Goal: Communication & Community: Answer question/provide support

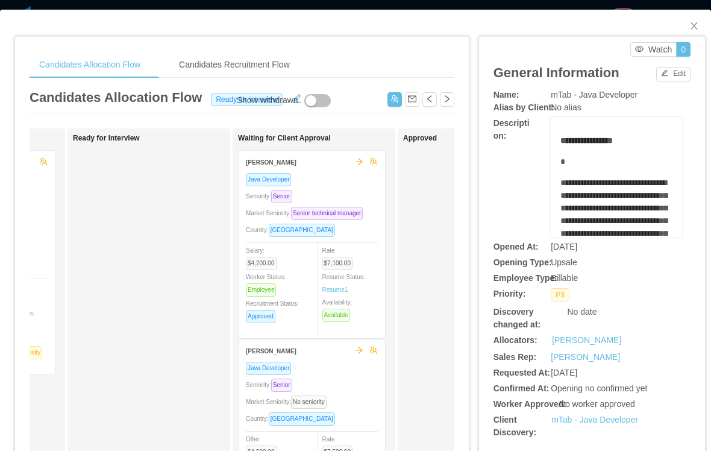
scroll to position [0, 324]
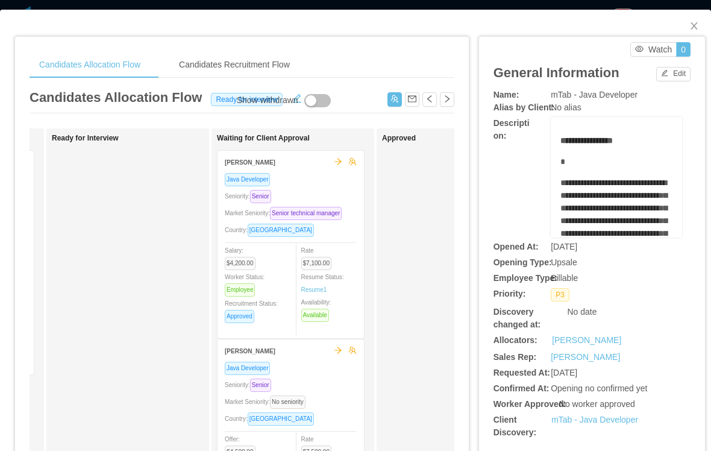
click at [334, 207] on div "Market Seniority: Senior technical manager" at bounding box center [291, 213] width 132 height 14
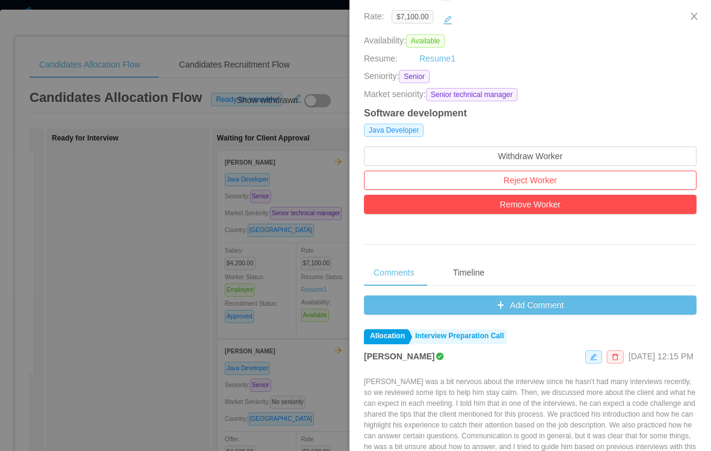
scroll to position [245, 0]
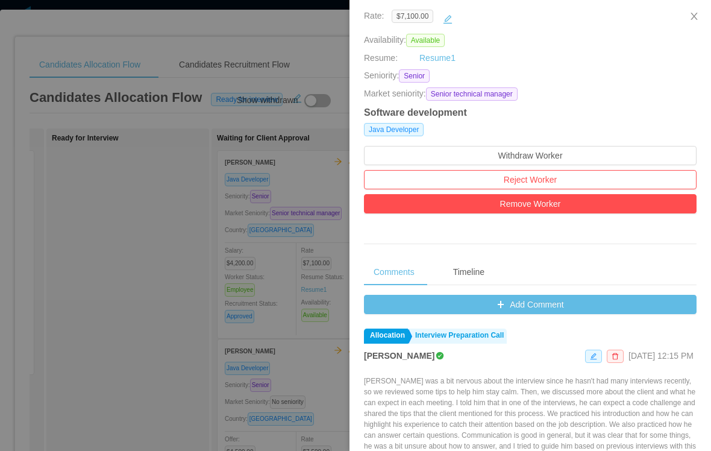
click at [553, 314] on button "Add Comment" at bounding box center [530, 304] width 333 height 19
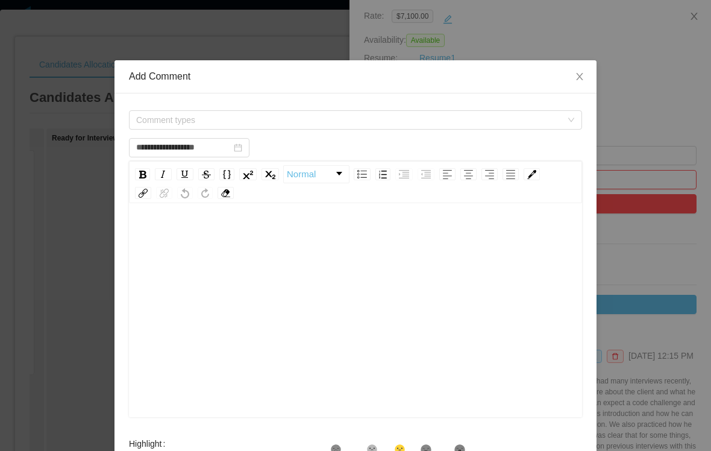
click at [159, 113] on span "Comment types" at bounding box center [351, 120] width 431 height 18
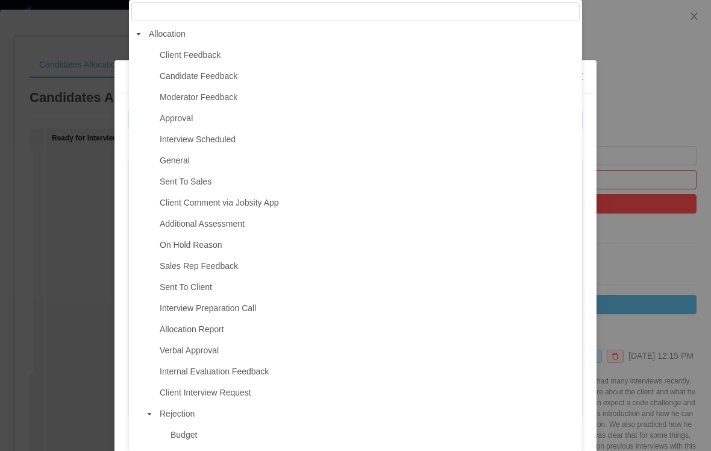
click at [170, 101] on span "Moderator Feedback" at bounding box center [199, 97] width 78 height 10
type input "**********"
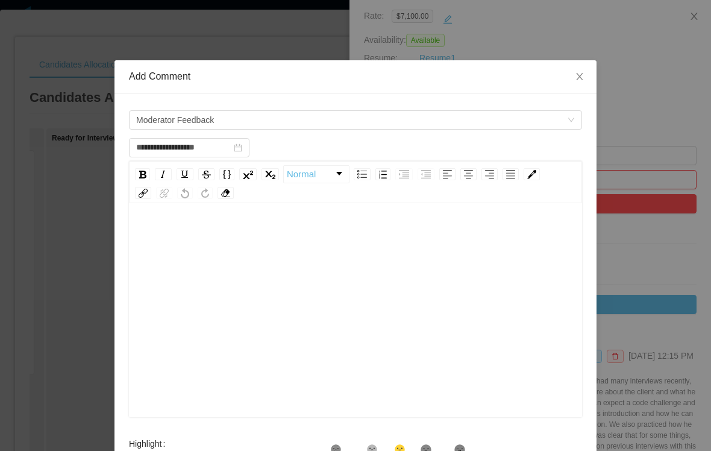
click at [443, 302] on div "rdw-editor" at bounding box center [356, 329] width 435 height 211
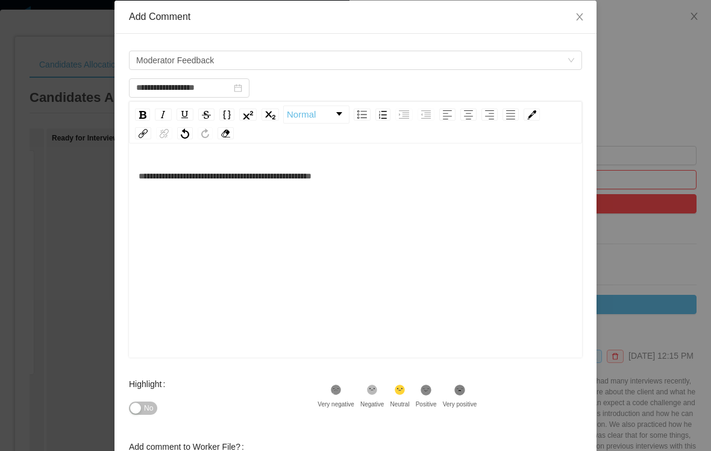
scroll to position [72, 0]
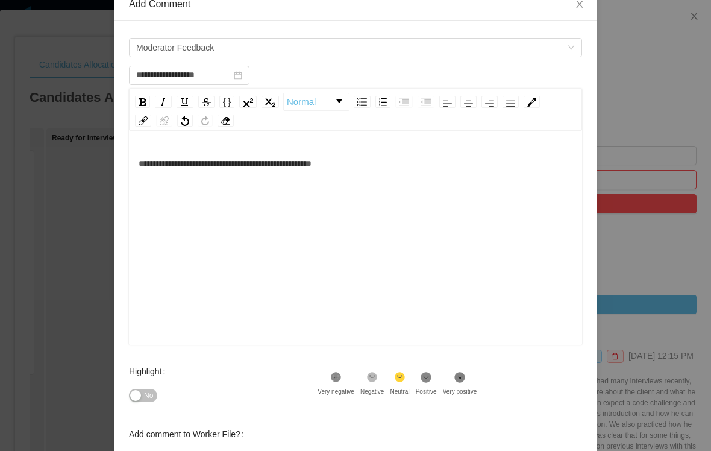
click at [432, 378] on icon at bounding box center [426, 377] width 10 height 10
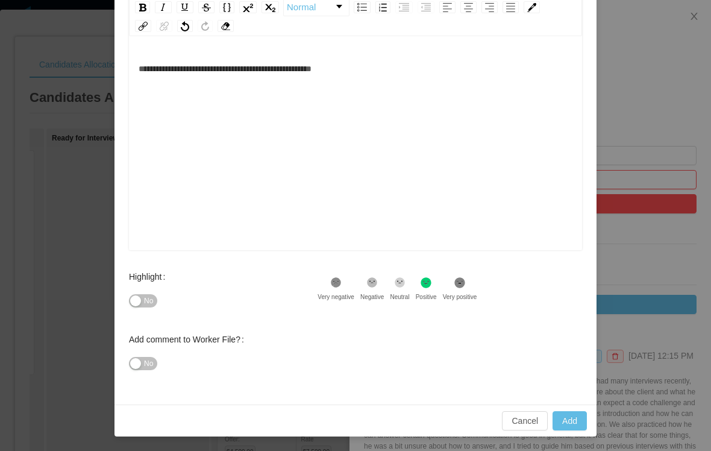
scroll to position [166, 0]
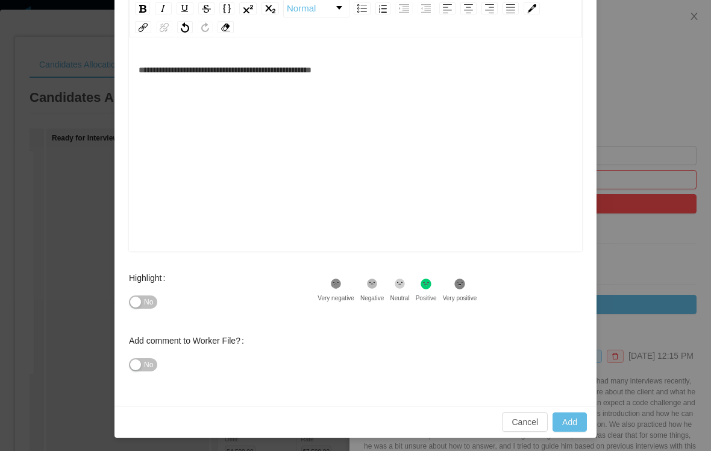
click at [570, 423] on button "Add" at bounding box center [570, 421] width 34 height 19
type input "**********"
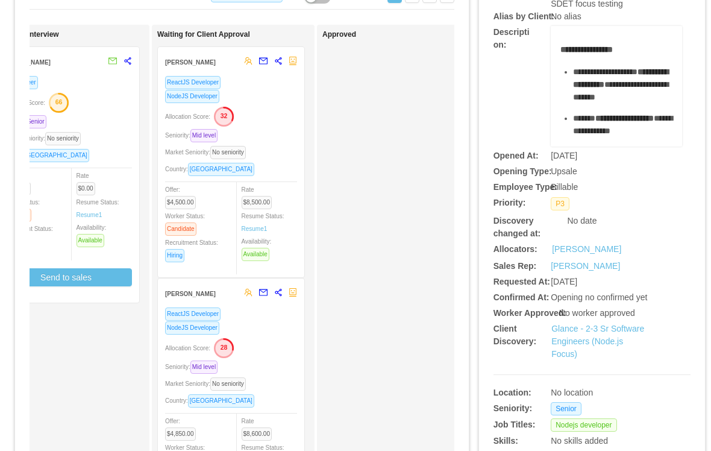
scroll to position [106, 0]
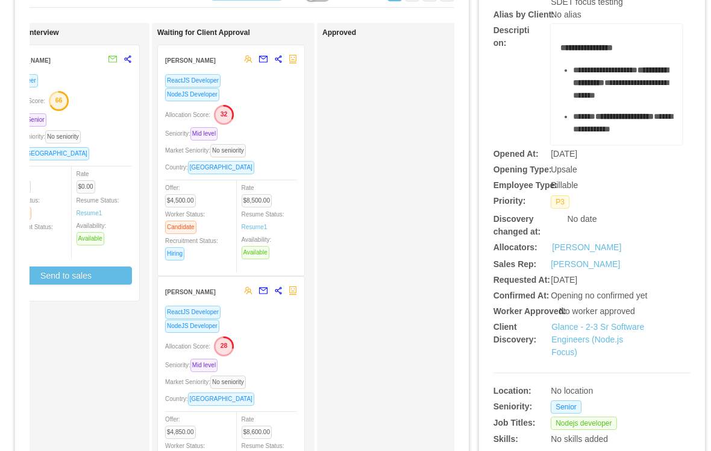
click at [281, 347] on div "Allocation Score: 28" at bounding box center [231, 345] width 132 height 19
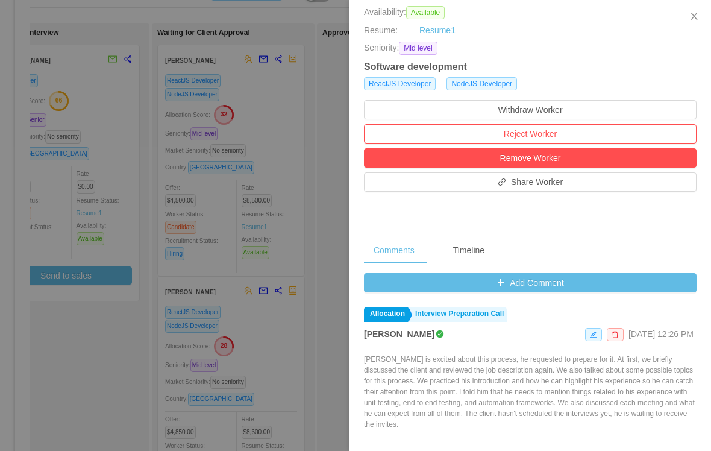
scroll to position [266, 0]
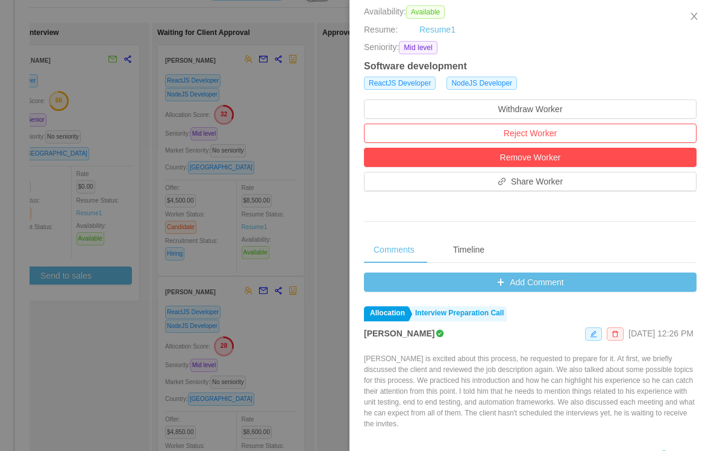
click at [545, 292] on button "Add Comment" at bounding box center [530, 282] width 333 height 19
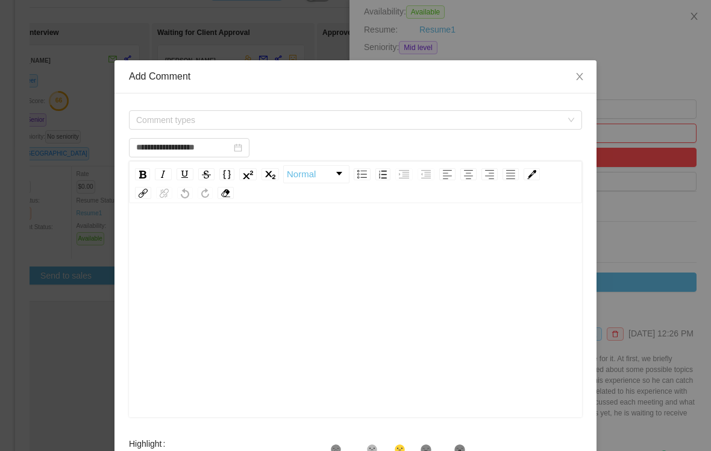
click at [156, 119] on span "Comment types" at bounding box center [349, 120] width 426 height 12
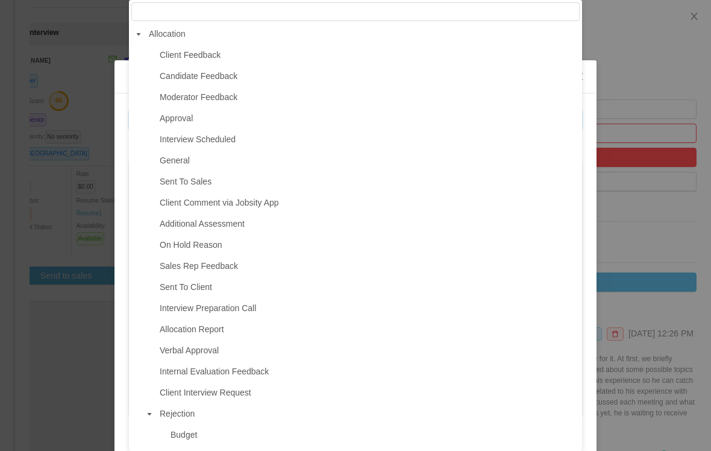
click at [259, 145] on span "Interview Scheduled" at bounding box center [368, 139] width 423 height 16
type input "**********"
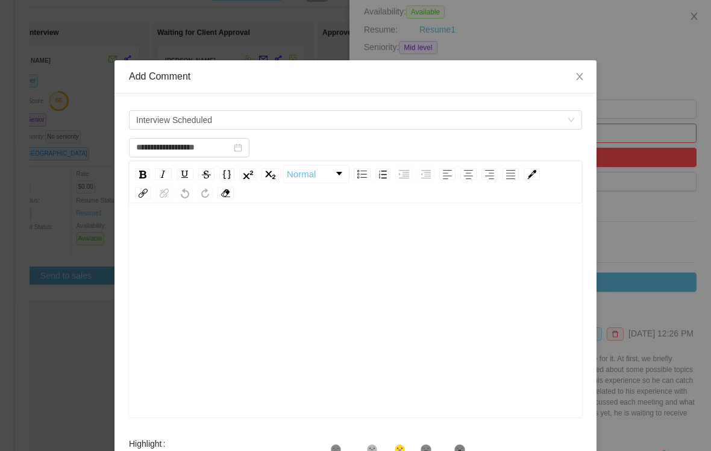
click at [370, 287] on div "rdw-editor" at bounding box center [356, 329] width 435 height 211
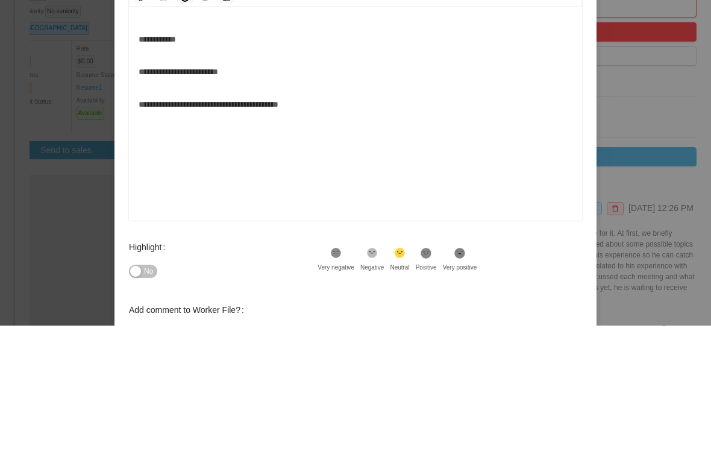
scroll to position [71, 0]
click at [471, 233] on div "**********" at bounding box center [356, 258] width 435 height 211
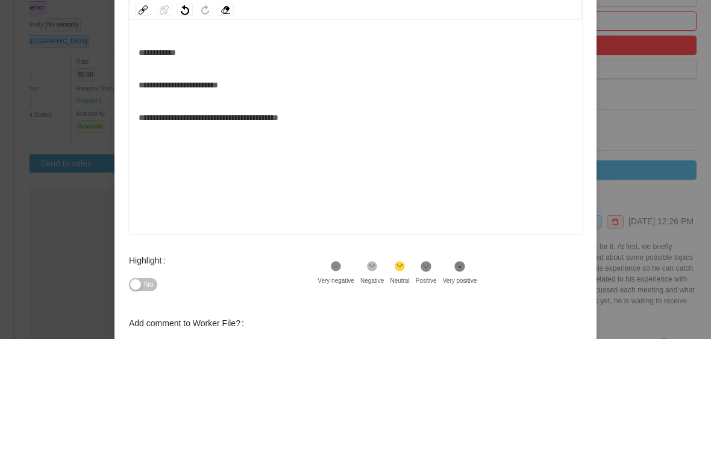
click at [494, 238] on div "**********" at bounding box center [356, 258] width 435 height 211
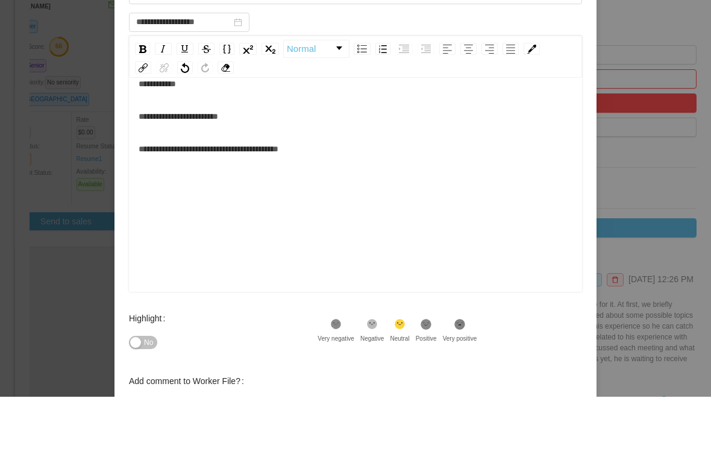
scroll to position [27, 0]
click at [255, 238] on div "**********" at bounding box center [356, 231] width 435 height 211
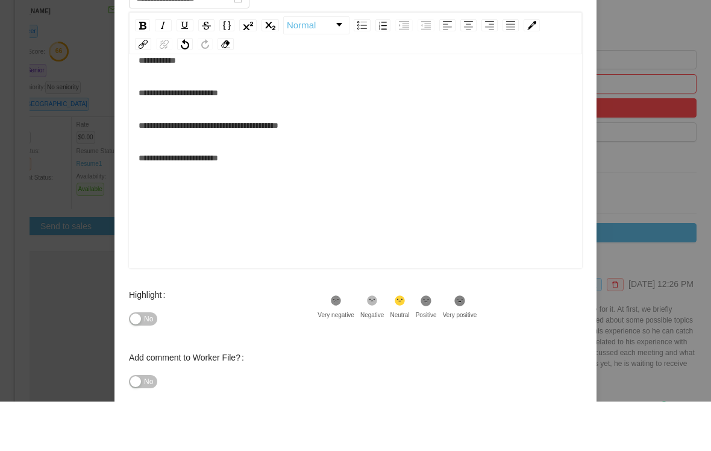
scroll to position [118, 0]
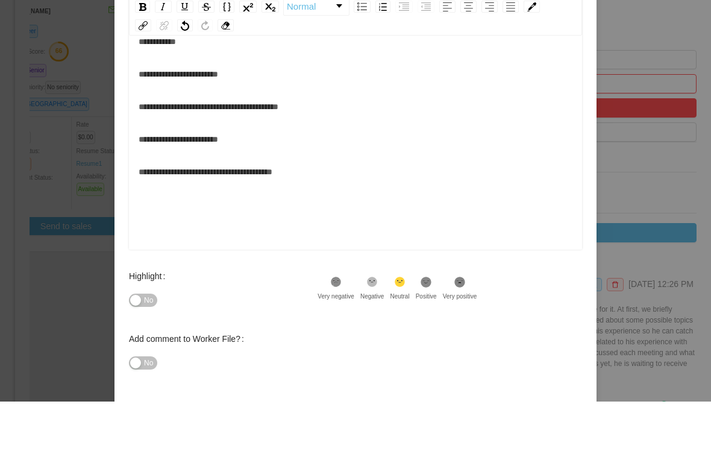
click at [444, 341] on div "Highlight No .st0{fill:#8a8a8a}.st2{fill:#262626} Very negative .st1{fill:#2626…" at bounding box center [355, 345] width 453 height 63
click at [445, 338] on div "Highlight No .st0{fill:#8a8a8a}.st2{fill:#262626} Very negative .st1{fill:#2626…" at bounding box center [355, 345] width 453 height 63
click at [442, 334] on div "Highlight No .st0{fill:#8a8a8a}.st2{fill:#262626} Very negative .st1{fill:#2626…" at bounding box center [355, 345] width 453 height 63
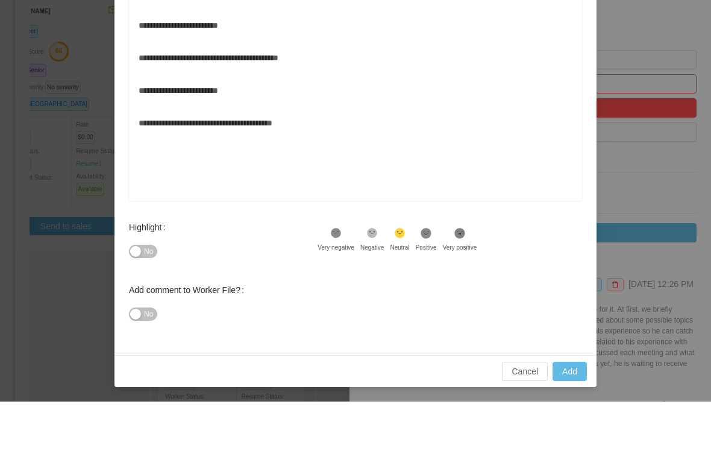
scroll to position [166, 0]
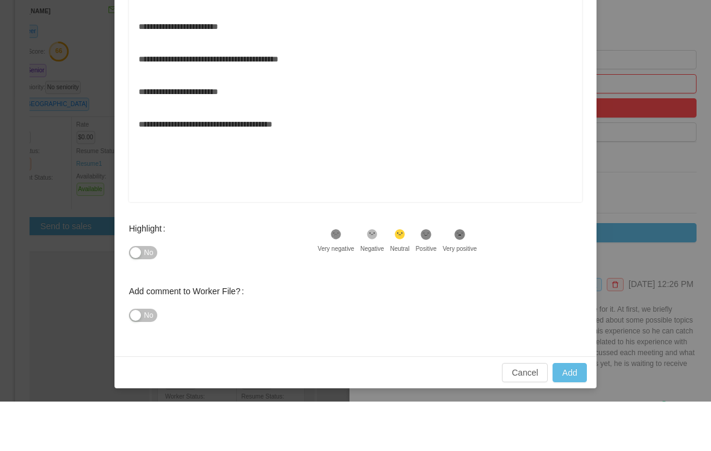
click at [438, 286] on div "Highlight No .st0{fill:#8a8a8a}.st2{fill:#262626} Very negative .st1{fill:#2626…" at bounding box center [355, 297] width 453 height 63
click at [439, 285] on div "Highlight No .st0{fill:#8a8a8a}.st2{fill:#262626} Very negative .st1{fill:#2626…" at bounding box center [355, 297] width 453 height 63
click at [438, 285] on div "Highlight No .st0{fill:#8a8a8a}.st2{fill:#262626} Very negative .st1{fill:#2626…" at bounding box center [355, 297] width 453 height 63
click at [445, 286] on div "Highlight No .st0{fill:#8a8a8a}.st2{fill:#262626} Very negative .st1{fill:#2626…" at bounding box center [355, 297] width 453 height 63
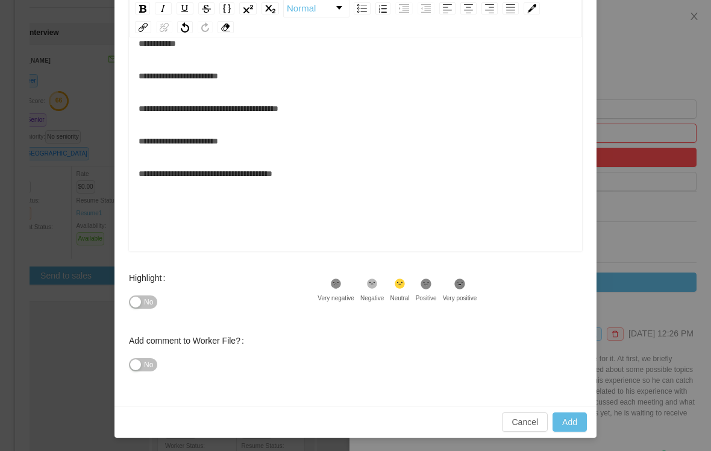
click at [573, 419] on button "Add" at bounding box center [570, 421] width 34 height 19
type input "**********"
